Goal: Transaction & Acquisition: Purchase product/service

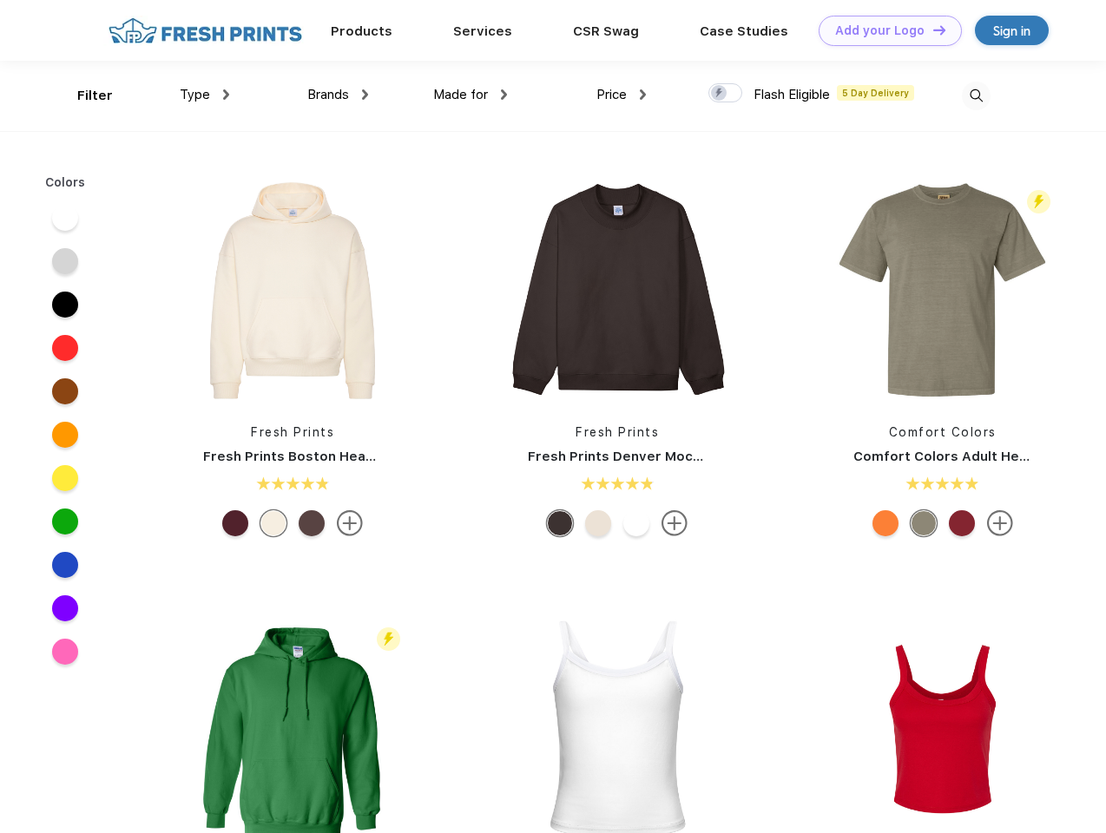
scroll to position [1, 0]
click at [884, 30] on link "Add your Logo Design Tool" at bounding box center [889, 30] width 143 height 30
click at [83, 95] on div "Filter" at bounding box center [95, 95] width 36 height 20
click at [205, 94] on span "Type" at bounding box center [195, 94] width 30 height 16
click at [338, 94] on span "Brands" at bounding box center [328, 94] width 42 height 16
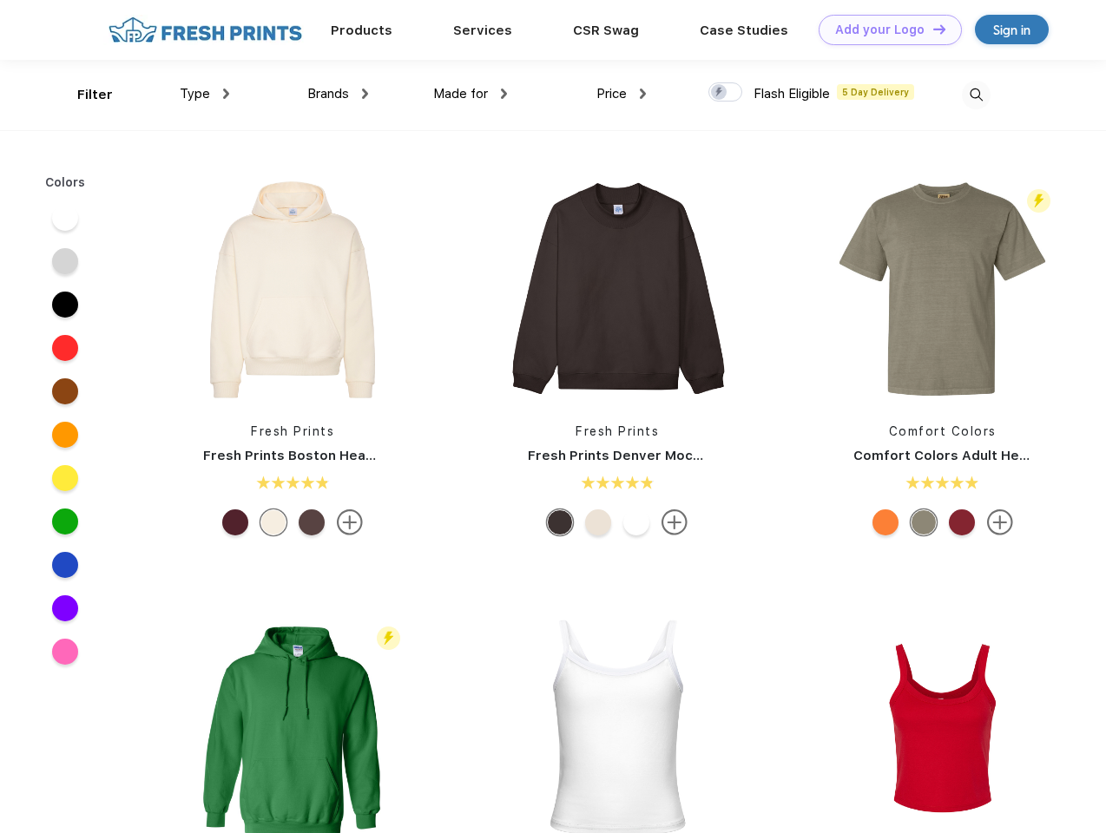
click at [470, 94] on span "Made for" at bounding box center [460, 94] width 55 height 16
click at [621, 94] on span "Price" at bounding box center [611, 94] width 30 height 16
click at [726, 93] on div at bounding box center [725, 91] width 34 height 19
click at [720, 93] on input "checkbox" at bounding box center [713, 87] width 11 height 11
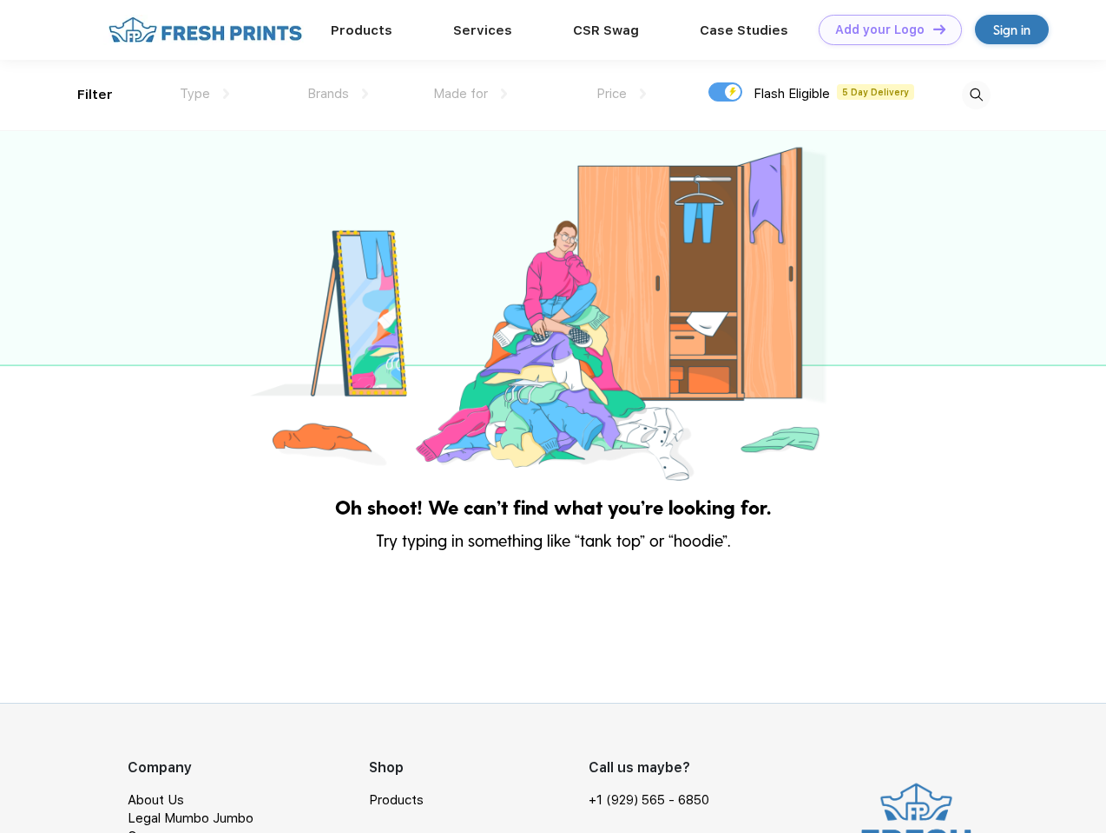
click at [976, 95] on img at bounding box center [976, 95] width 29 height 29
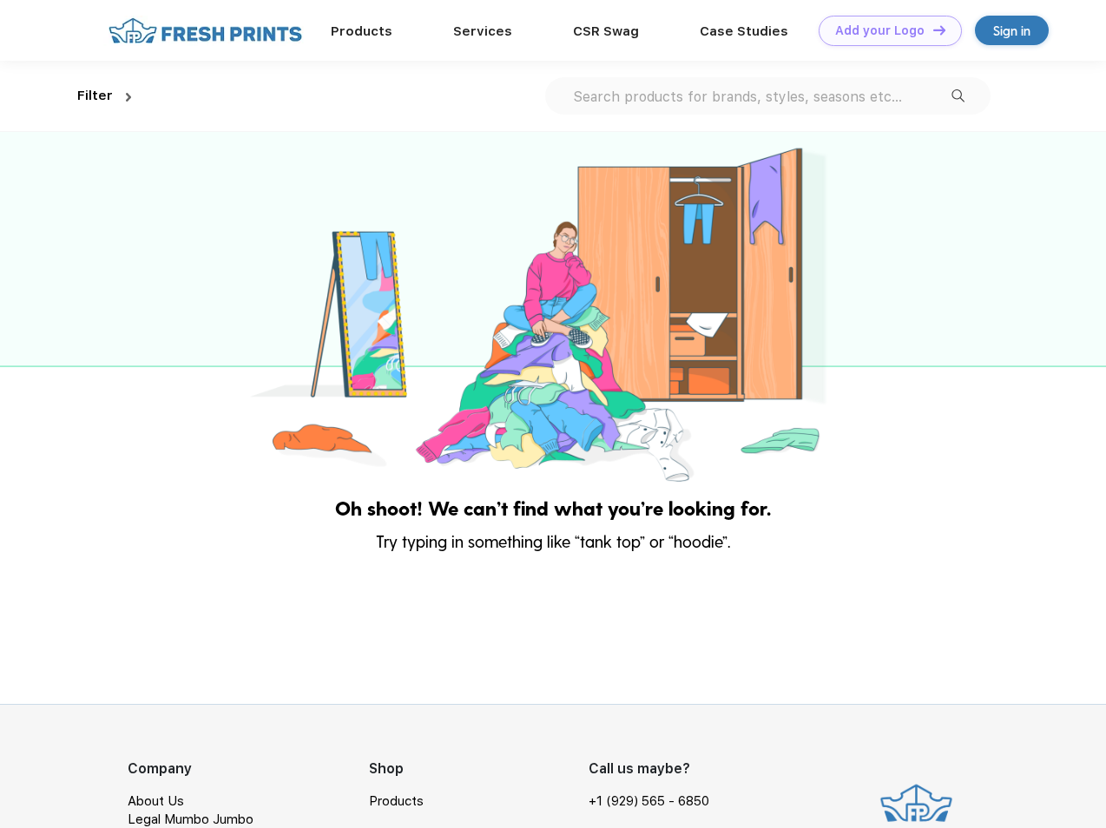
click at [65, 218] on div at bounding box center [553, 309] width 1106 height 354
click at [65, 261] on div at bounding box center [553, 309] width 1106 height 354
